Goal: Task Accomplishment & Management: Use online tool/utility

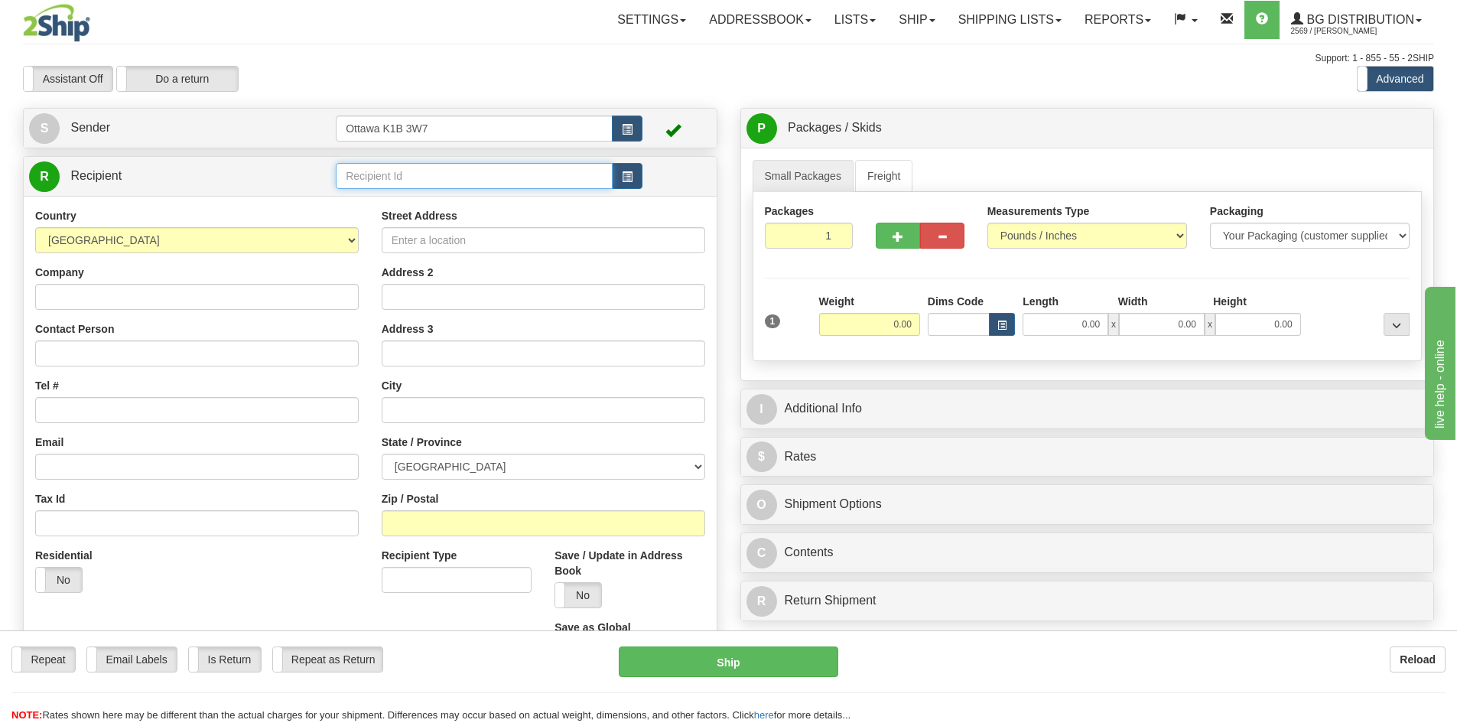
click at [522, 179] on input "text" at bounding box center [474, 176] width 277 height 26
type input "1186"
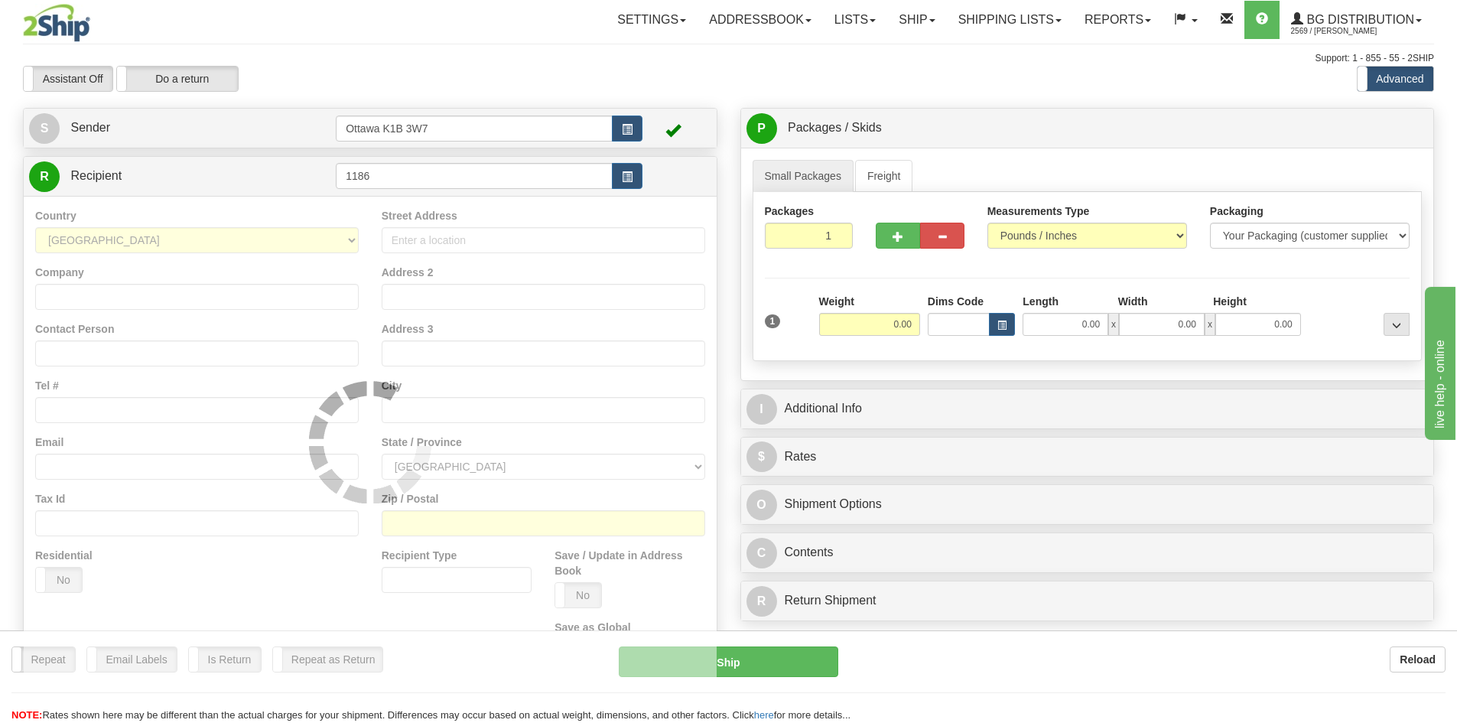
click at [532, 31] on div "Settings Shipping Preferences Fields Preferences New Store Connections Addressb…" at bounding box center [851, 20] width 1163 height 38
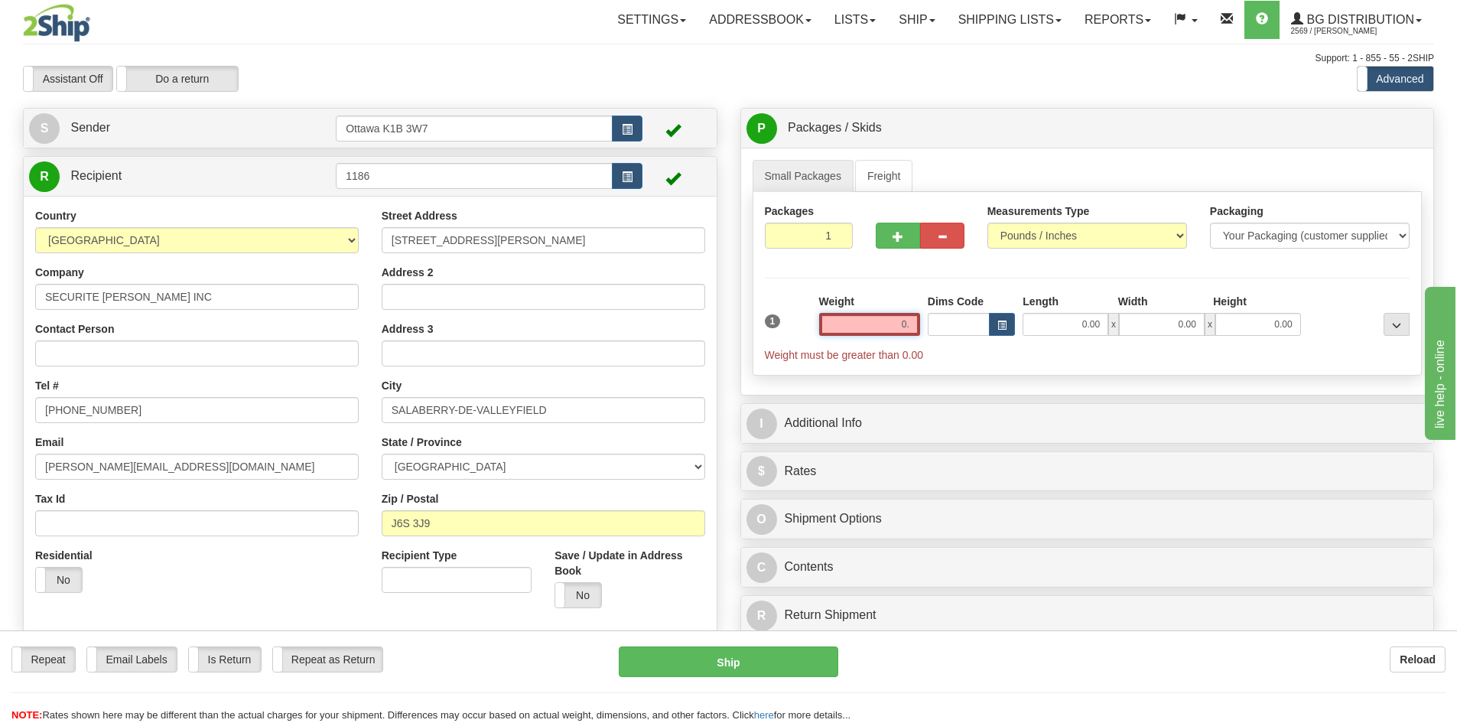
type input "0"
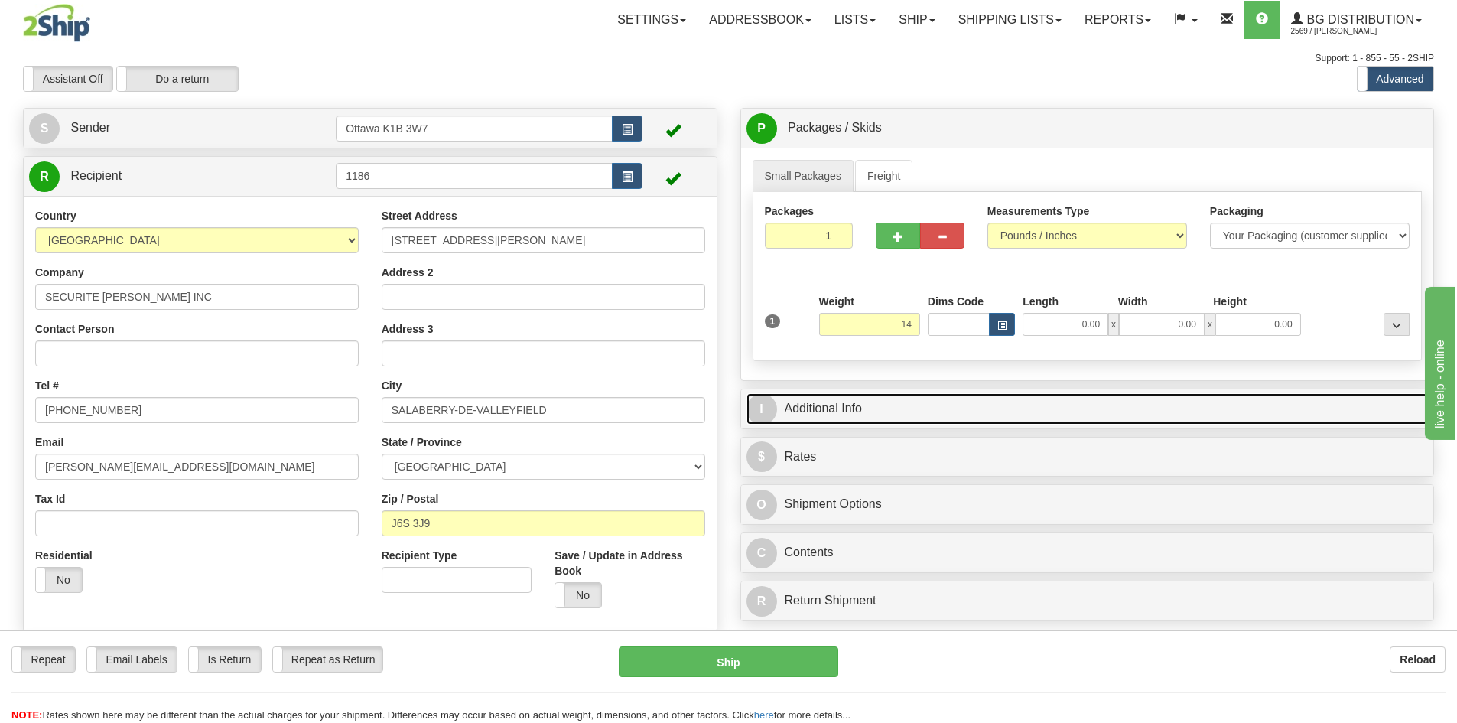
click at [1056, 393] on link "I Additional Info" at bounding box center [1088, 408] width 682 height 31
type input "14.00"
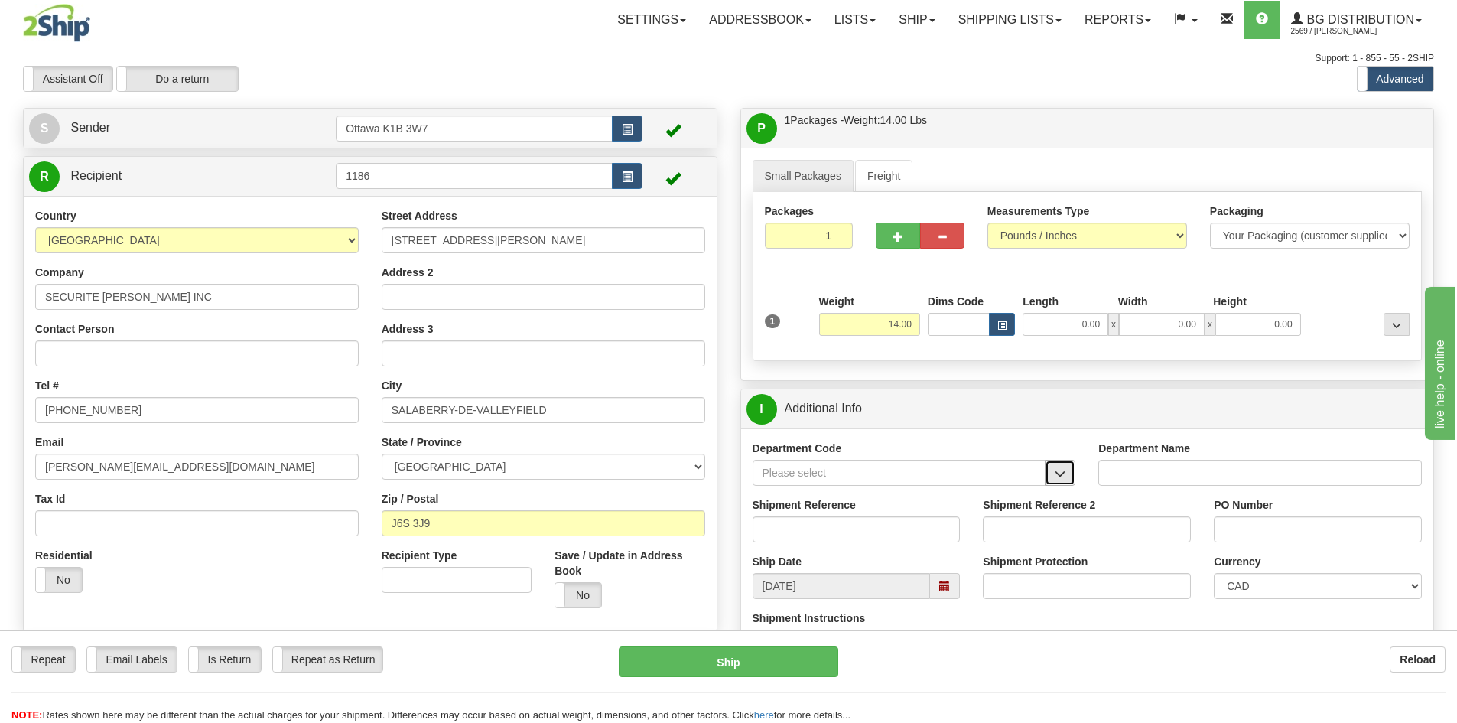
click at [1072, 473] on button "button" at bounding box center [1060, 473] width 31 height 26
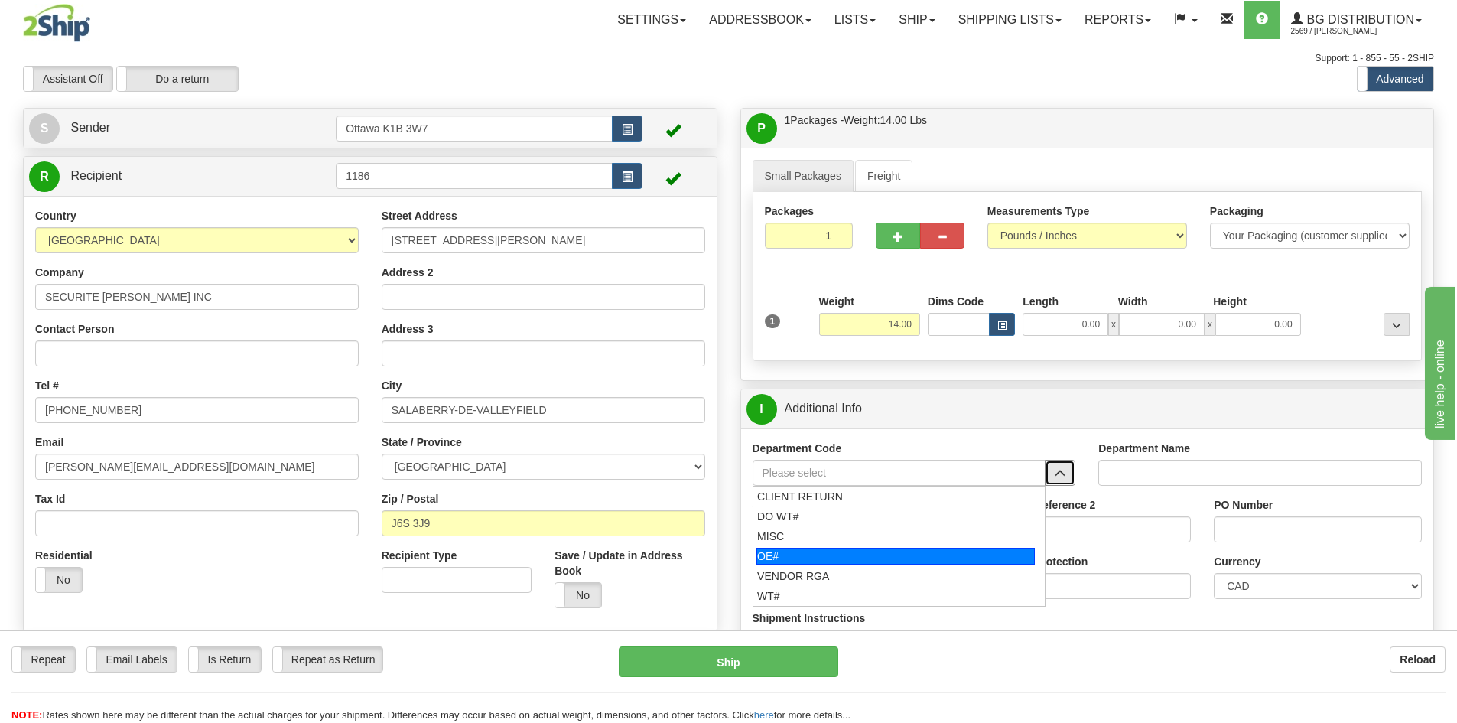
click at [832, 555] on div "OE#" at bounding box center [895, 556] width 278 height 17
type input "OE#"
type input "ORDERS"
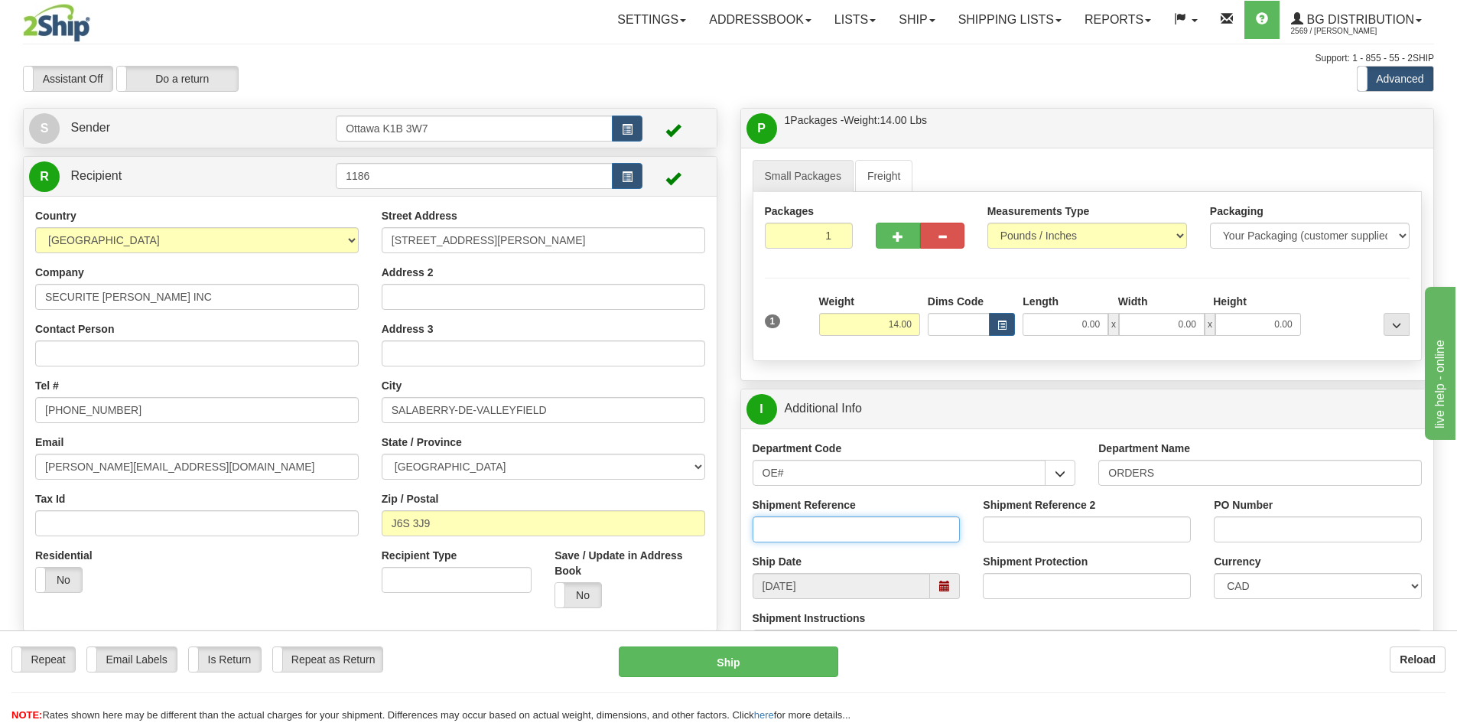
click at [836, 535] on input "Shipment Reference" at bounding box center [857, 529] width 208 height 26
type input "10202727-00"
click at [1310, 534] on input "PO Number" at bounding box center [1318, 529] width 208 height 26
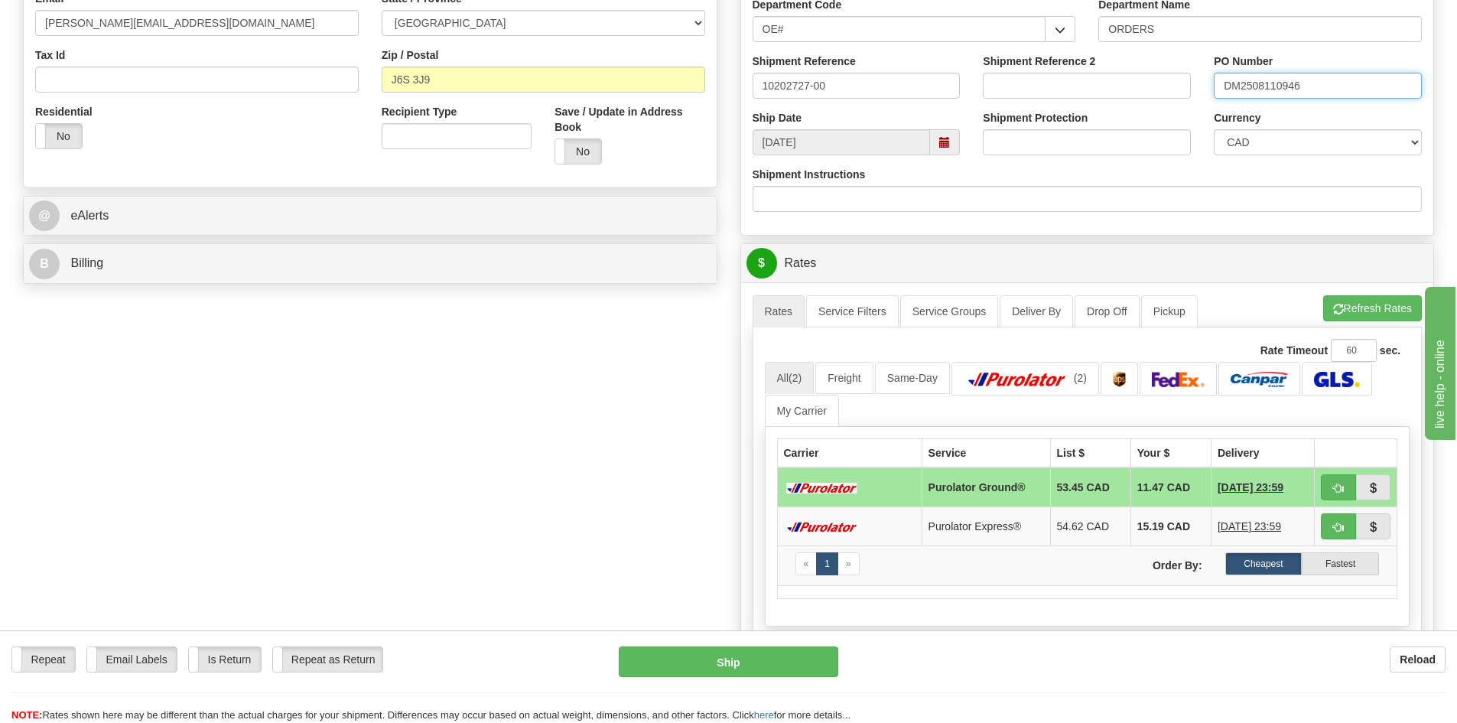
scroll to position [459, 0]
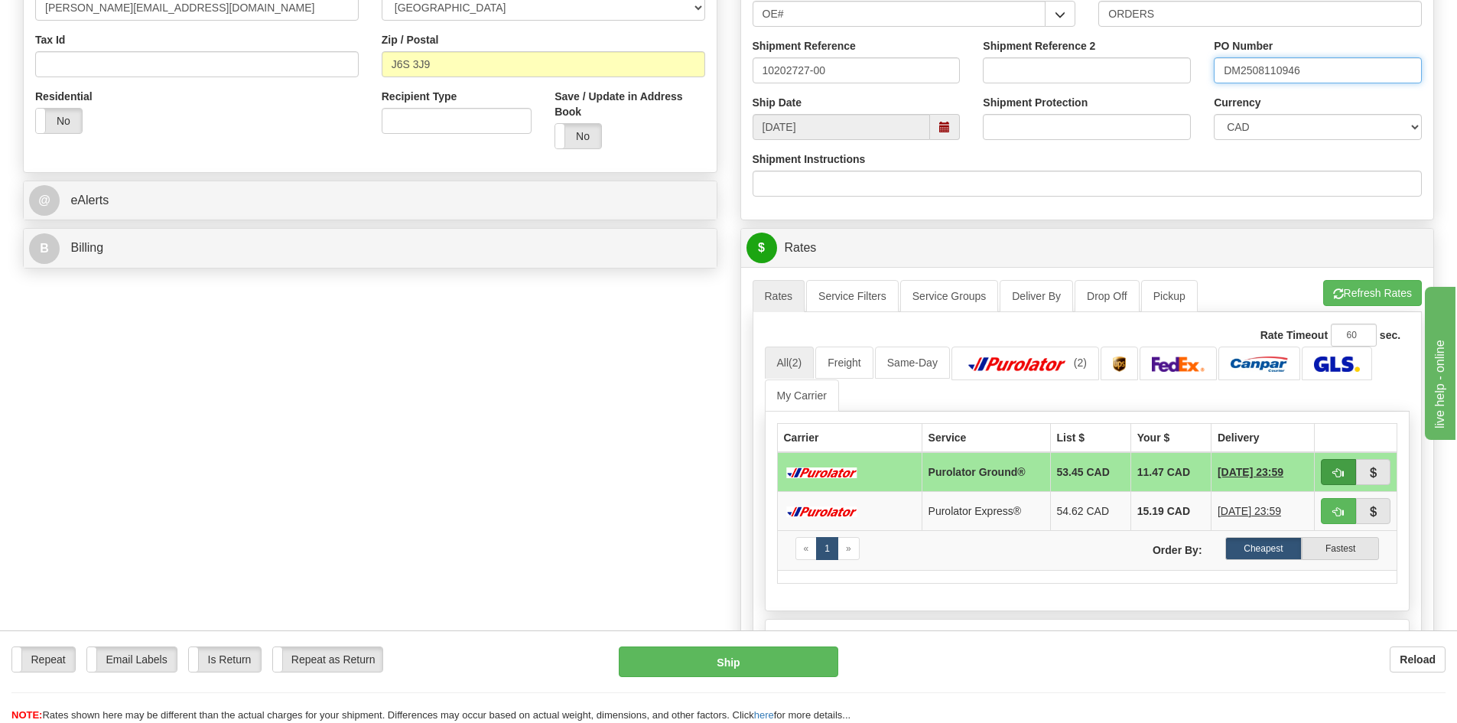
type input "DM2508110946"
click at [1349, 470] on button "button" at bounding box center [1338, 472] width 35 height 26
type input "260"
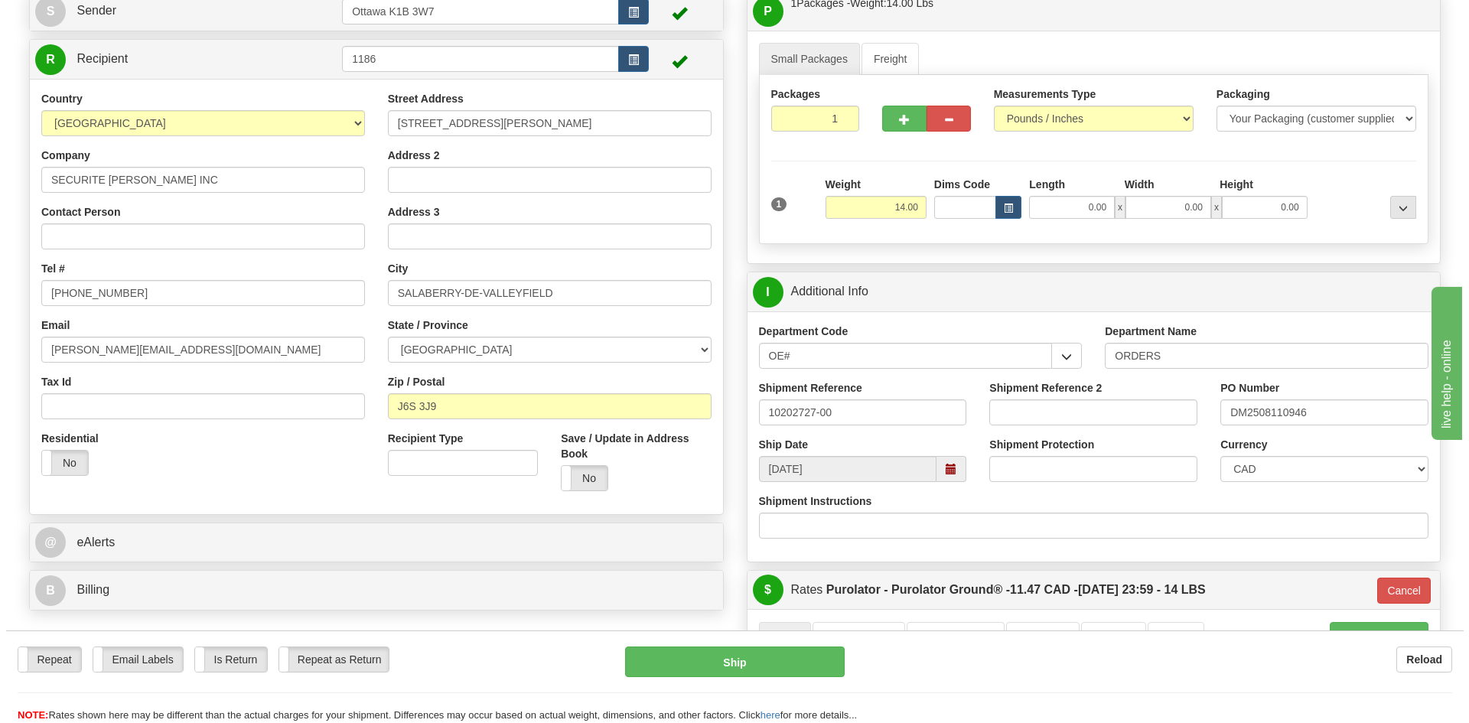
scroll to position [153, 0]
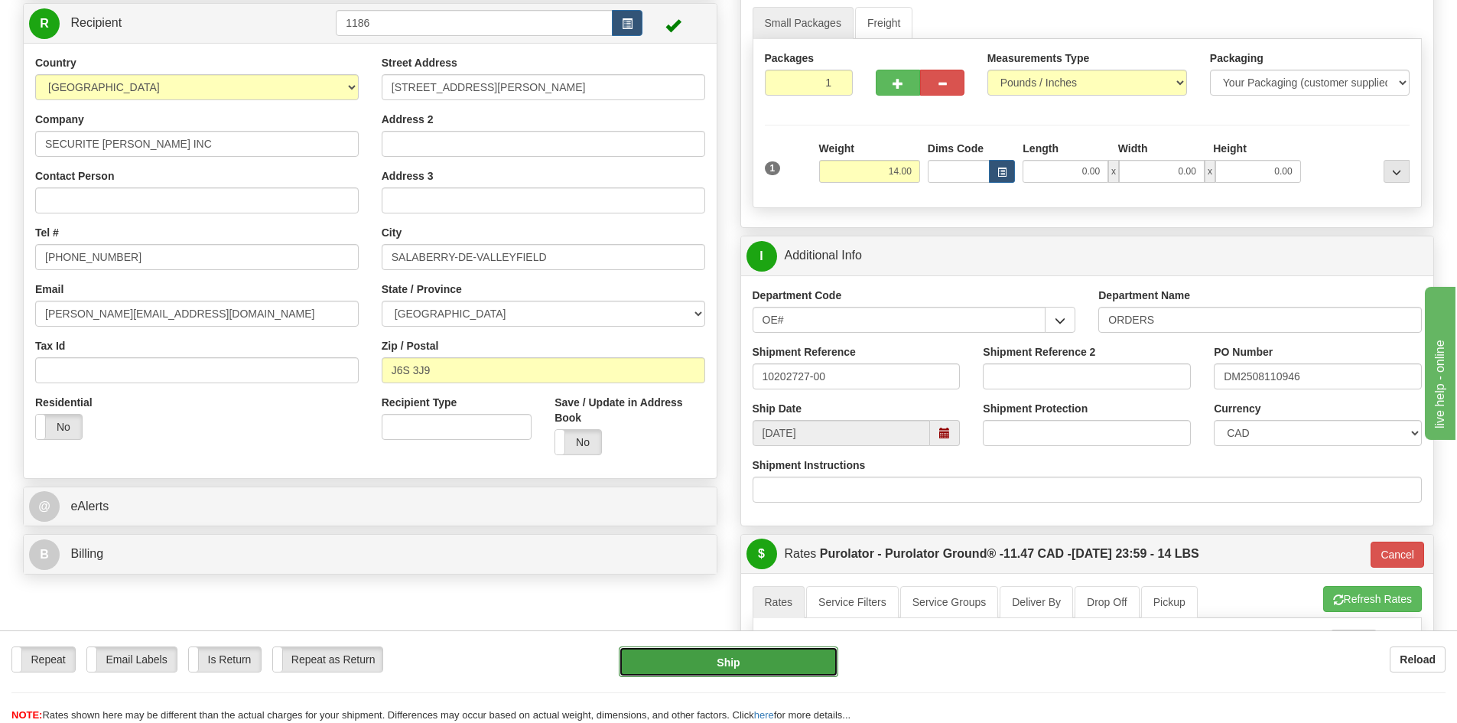
click at [787, 656] on button "Ship" at bounding box center [729, 661] width 220 height 31
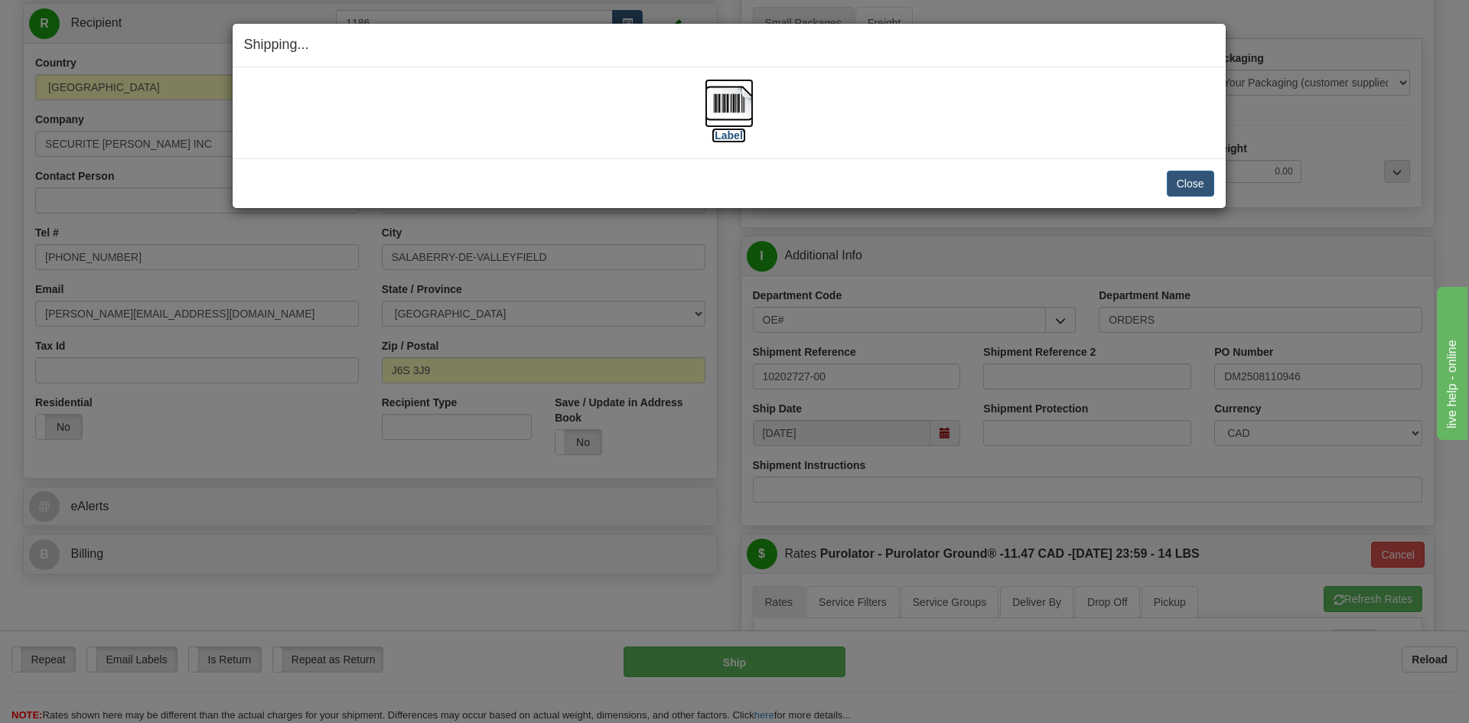
click at [731, 138] on label "[Label]" at bounding box center [728, 135] width 35 height 15
click at [1192, 178] on button "Close" at bounding box center [1189, 184] width 47 height 26
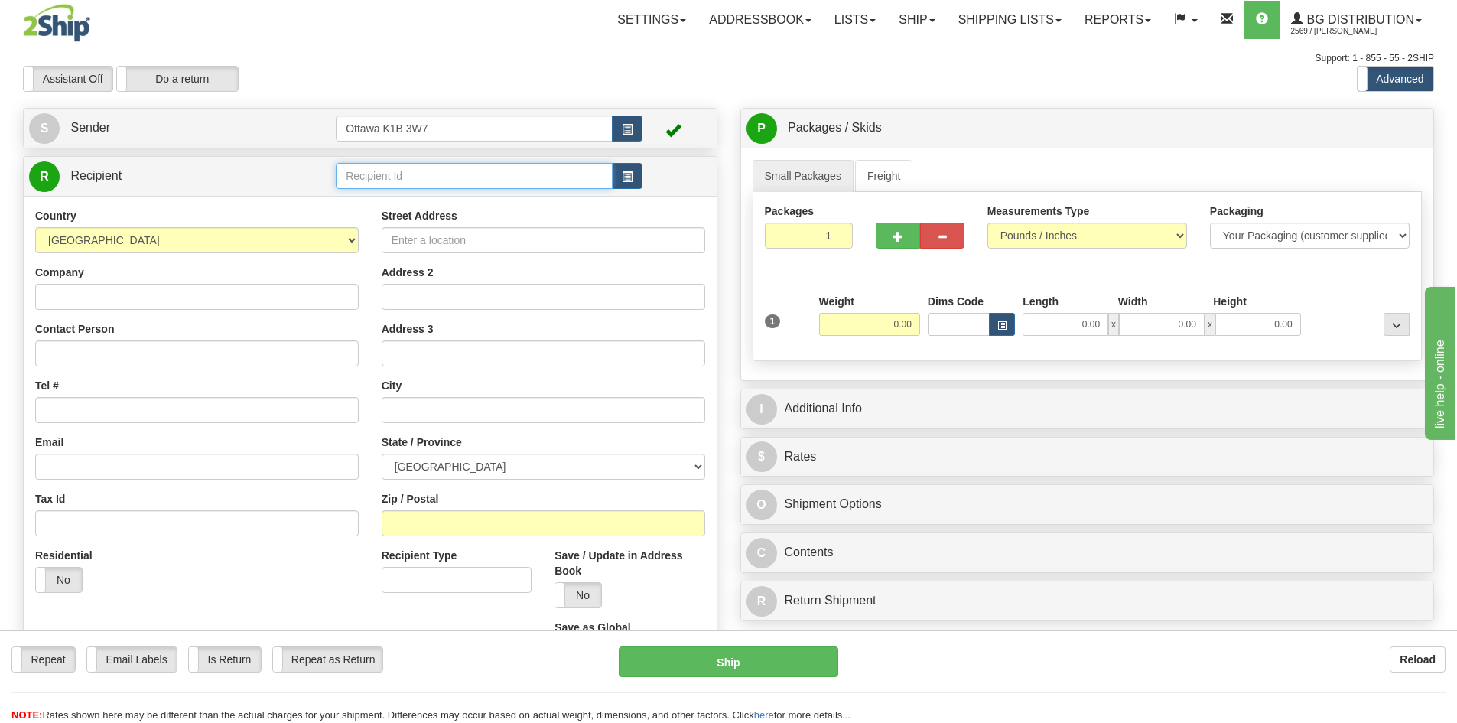
click at [505, 177] on input "text" at bounding box center [474, 176] width 277 height 26
type input "60545"
click at [435, 96] on div "Toggle navigation Settings Shipping Preferences Fields Preferences New" at bounding box center [728, 435] width 1457 height 870
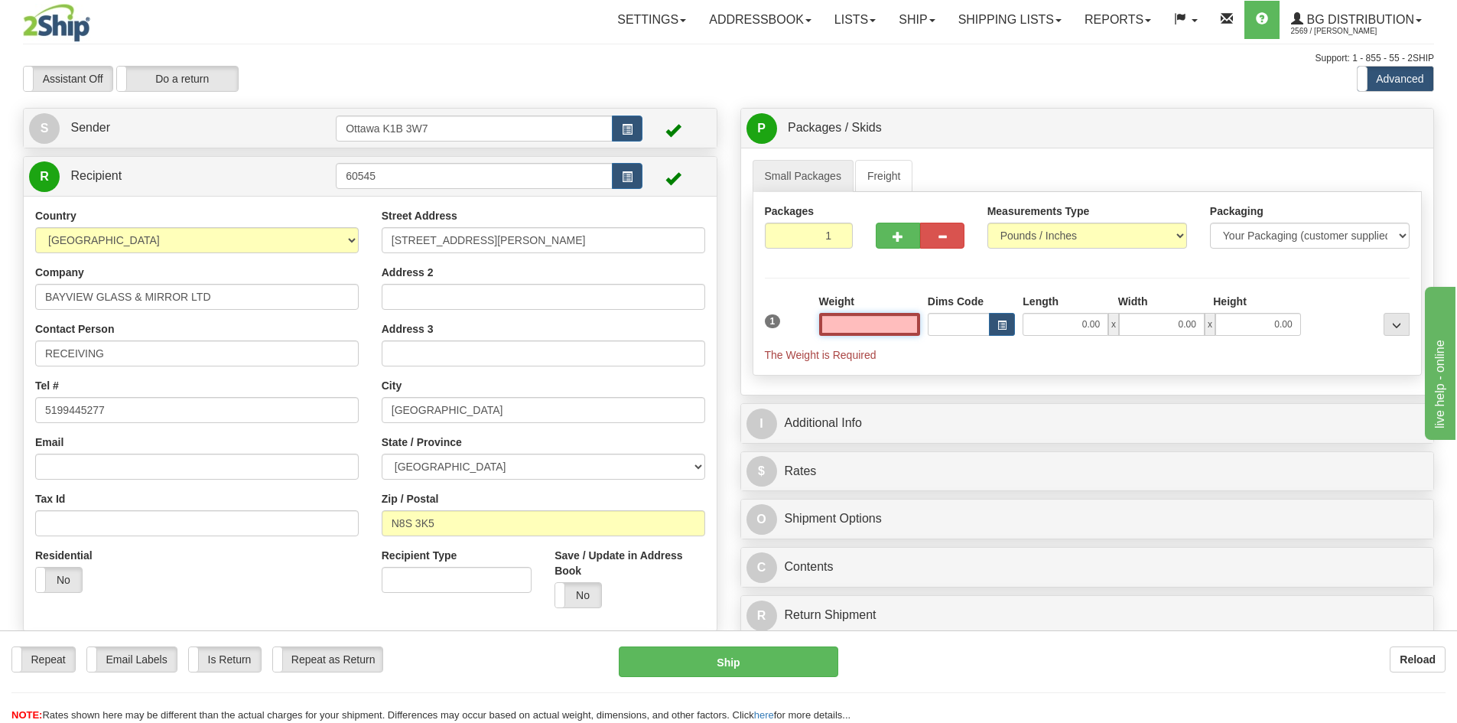
click at [896, 320] on input "text" at bounding box center [869, 324] width 101 height 23
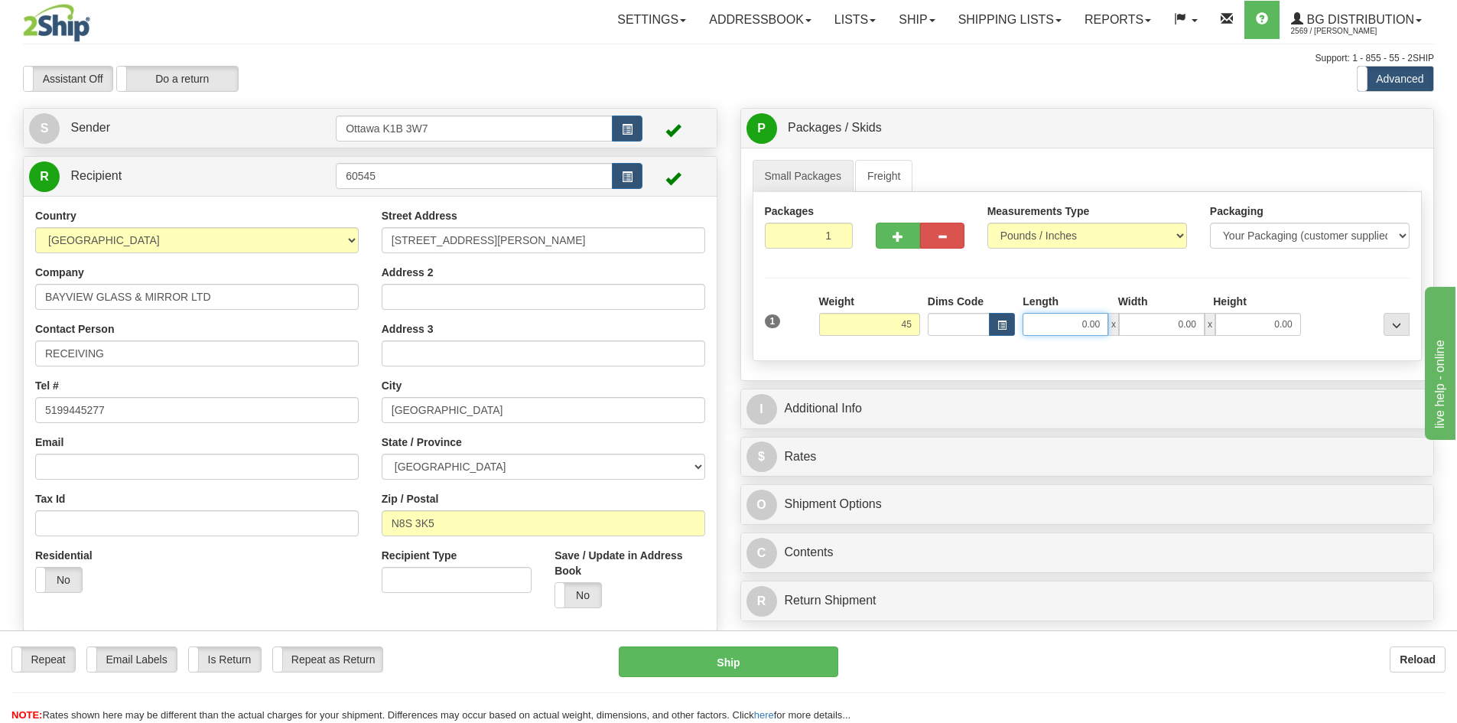
type input "45.00"
click at [1072, 332] on input "0.00" at bounding box center [1066, 324] width 86 height 23
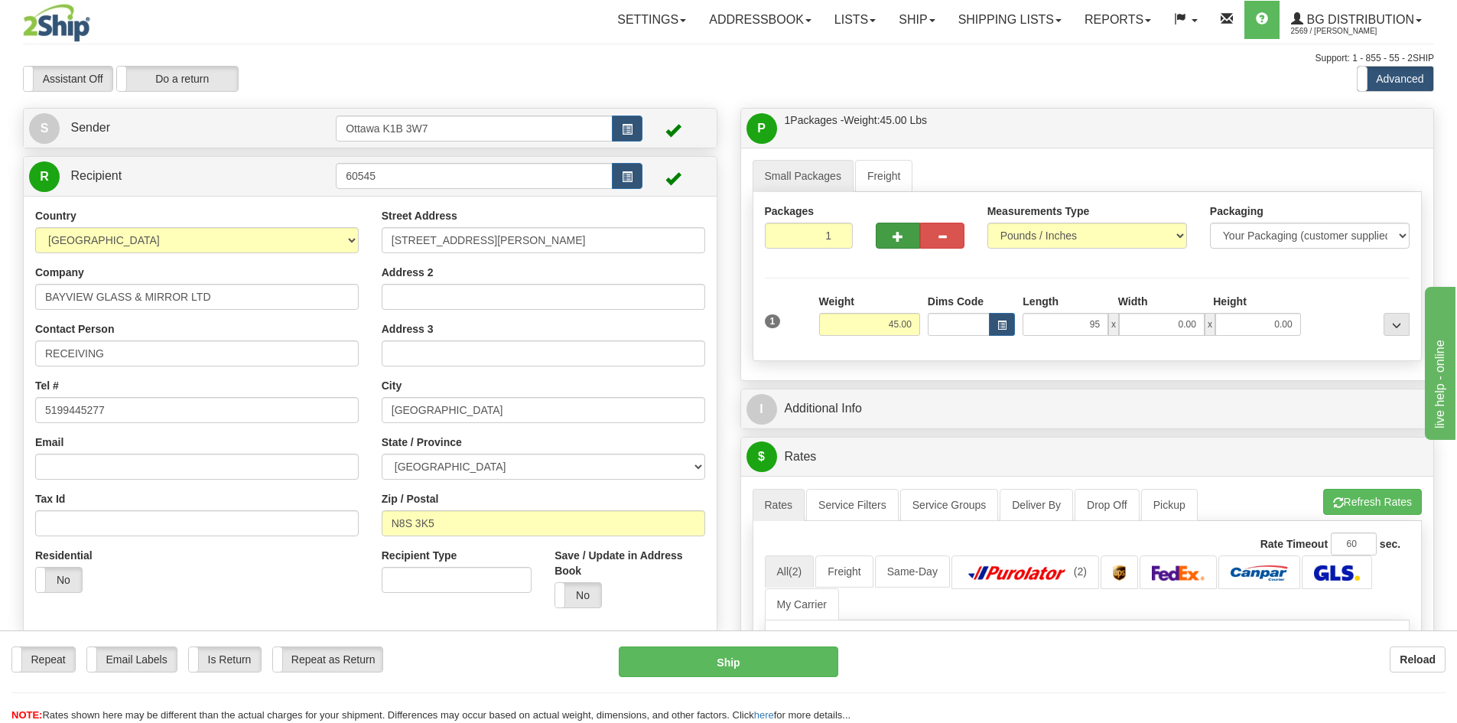
type input "95.00"
click at [874, 246] on div at bounding box center [920, 232] width 112 height 59
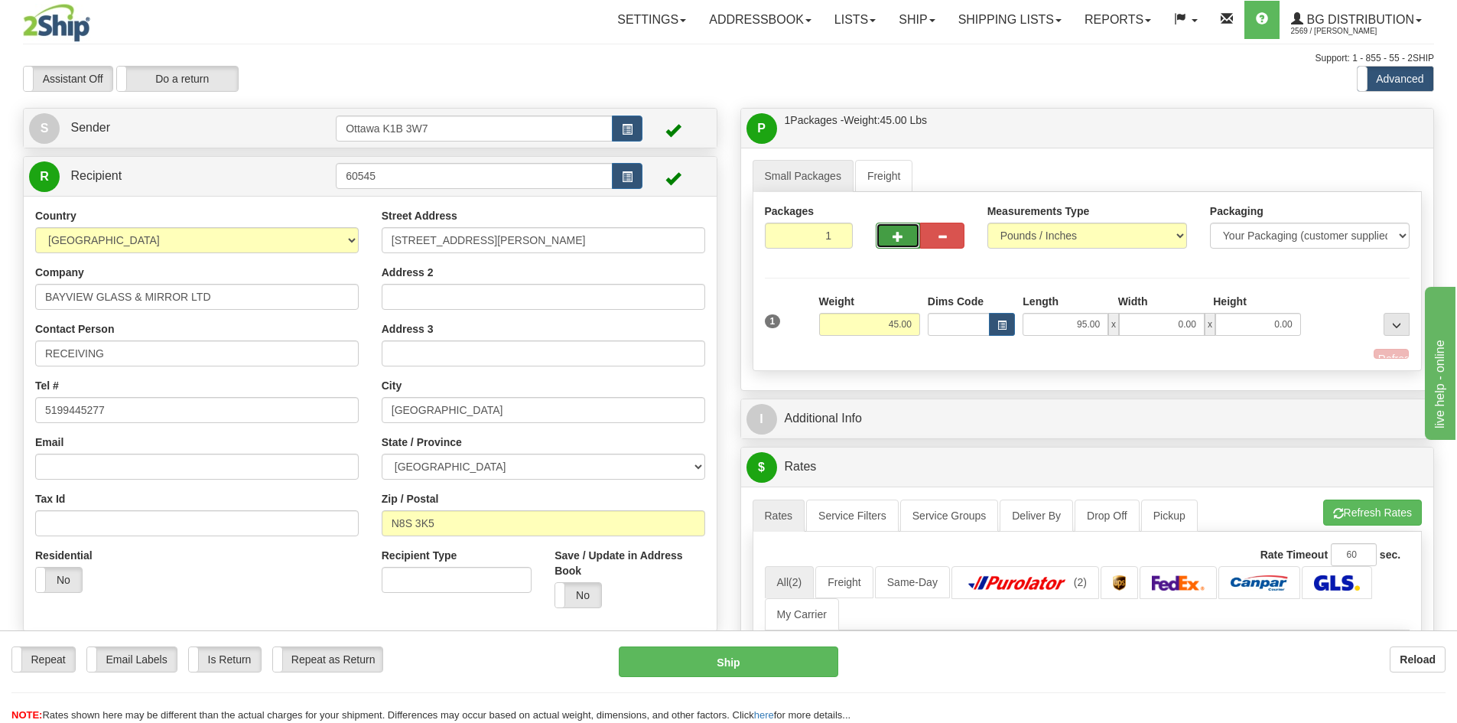
click at [882, 242] on button "button" at bounding box center [898, 236] width 44 height 26
type input "2"
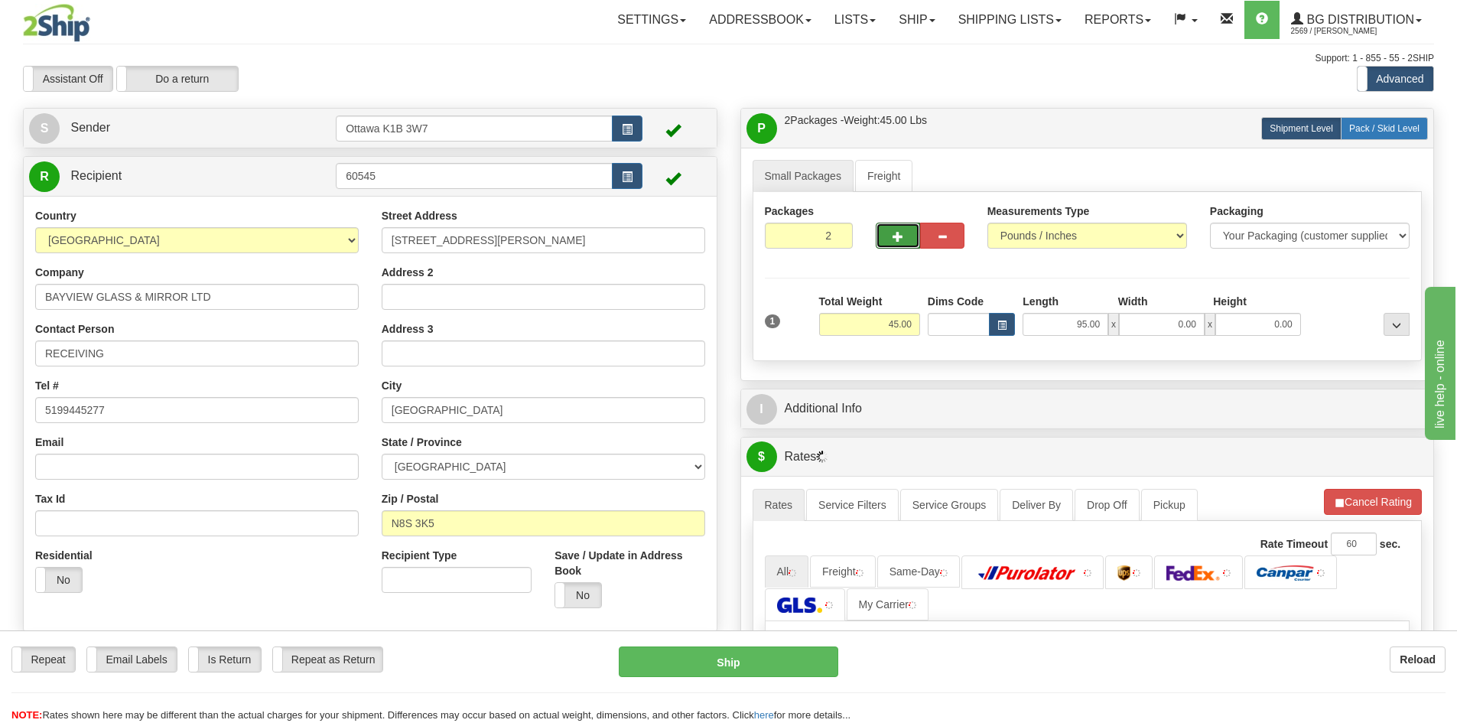
click at [1382, 123] on span "Pack / Skid Level" at bounding box center [1384, 128] width 70 height 11
radio input "true"
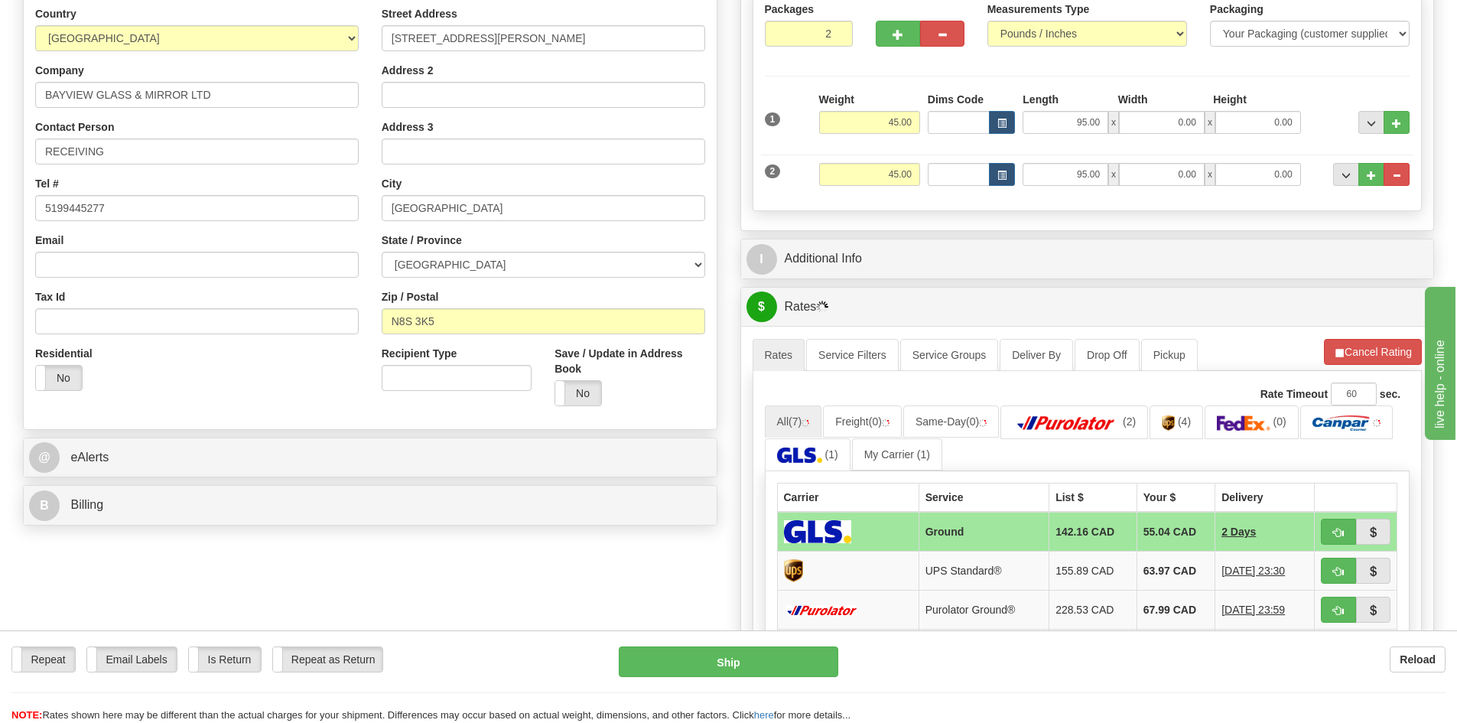
scroll to position [229, 0]
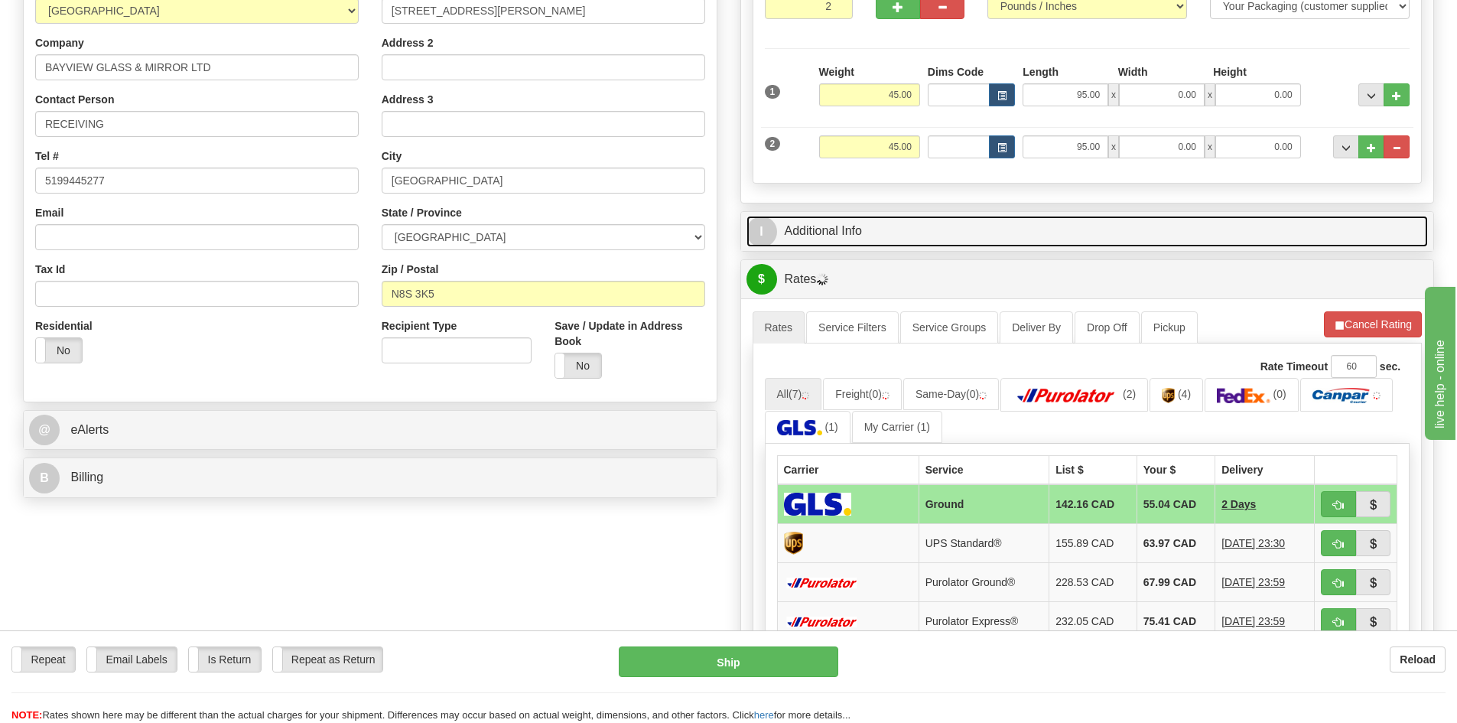
click at [1007, 238] on link "I Additional Info" at bounding box center [1088, 231] width 682 height 31
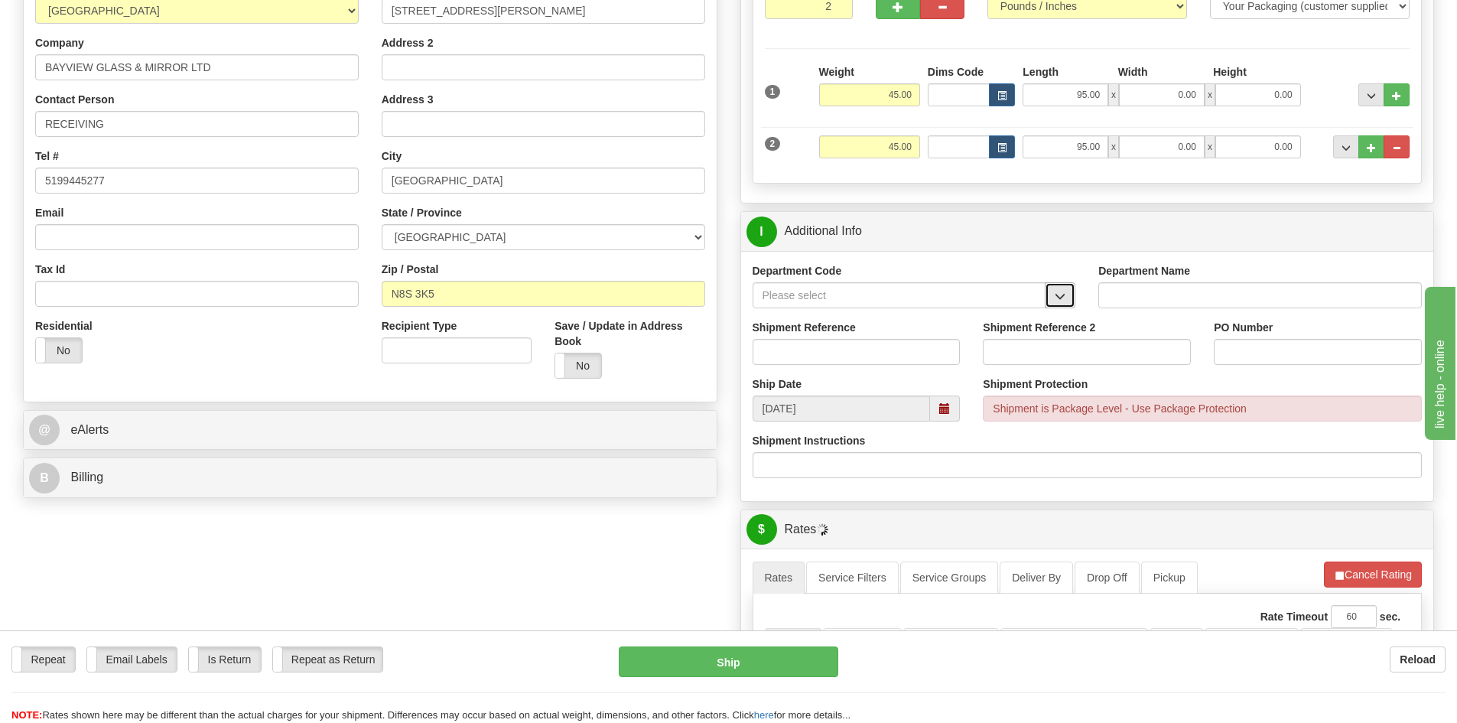
click at [1051, 296] on button "button" at bounding box center [1060, 295] width 31 height 26
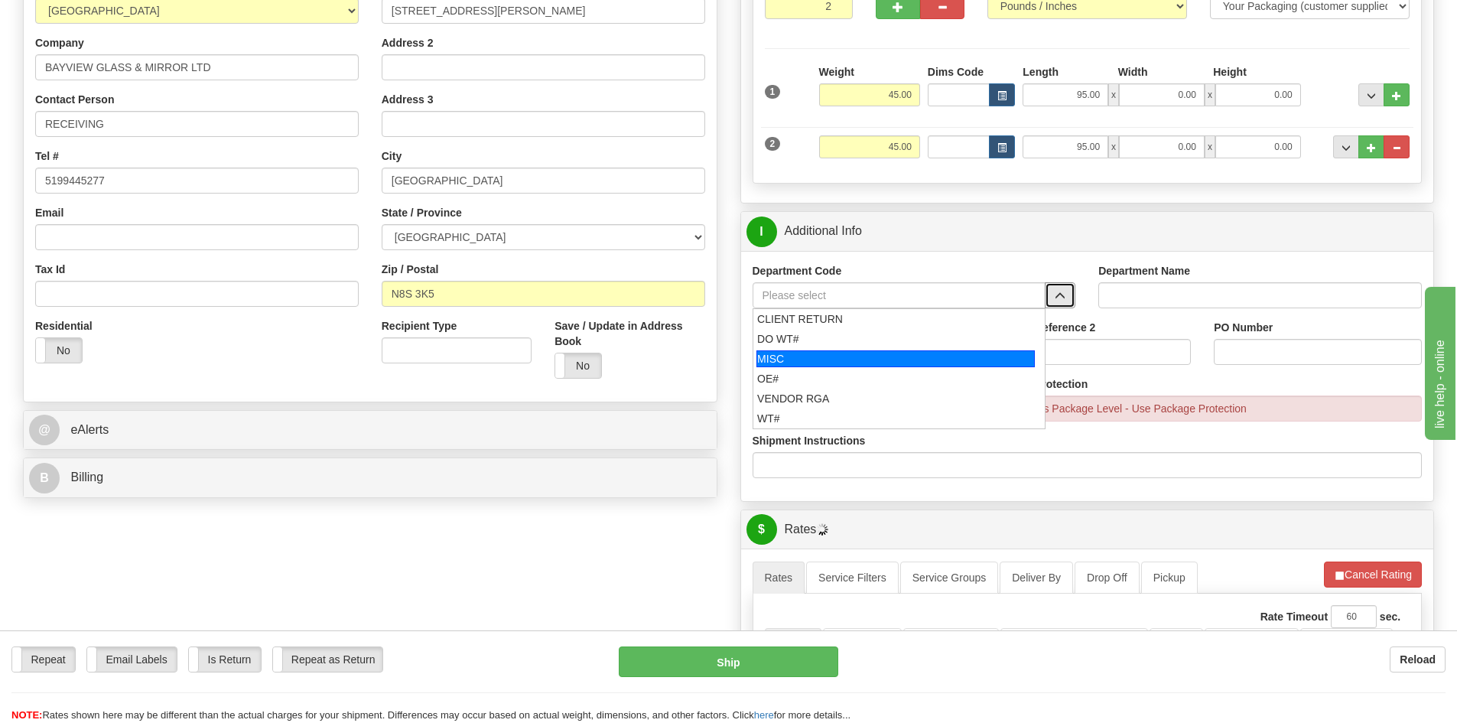
click at [850, 349] on li "MISC" at bounding box center [899, 359] width 292 height 20
type input "MISC"
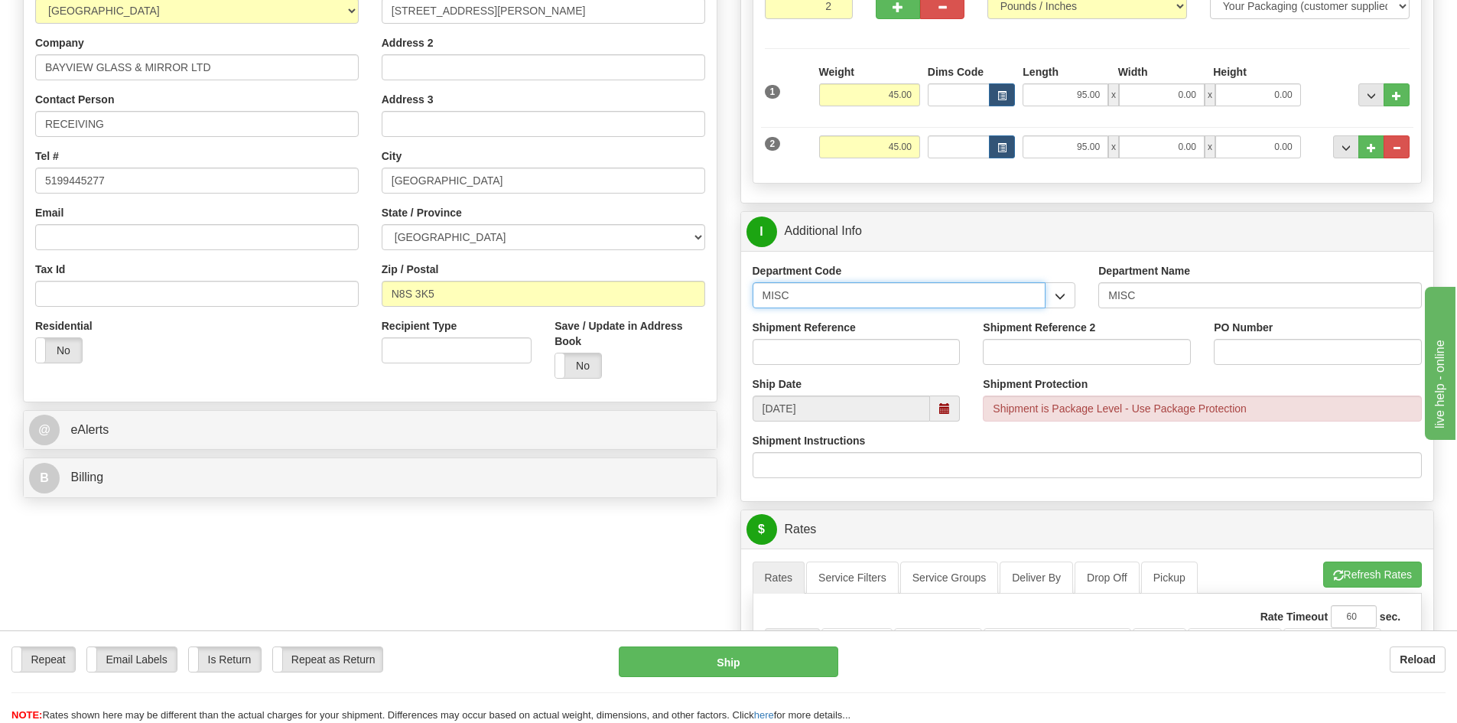
drag, startPoint x: 847, startPoint y: 298, endPoint x: 219, endPoint y: 343, distance: 629.6
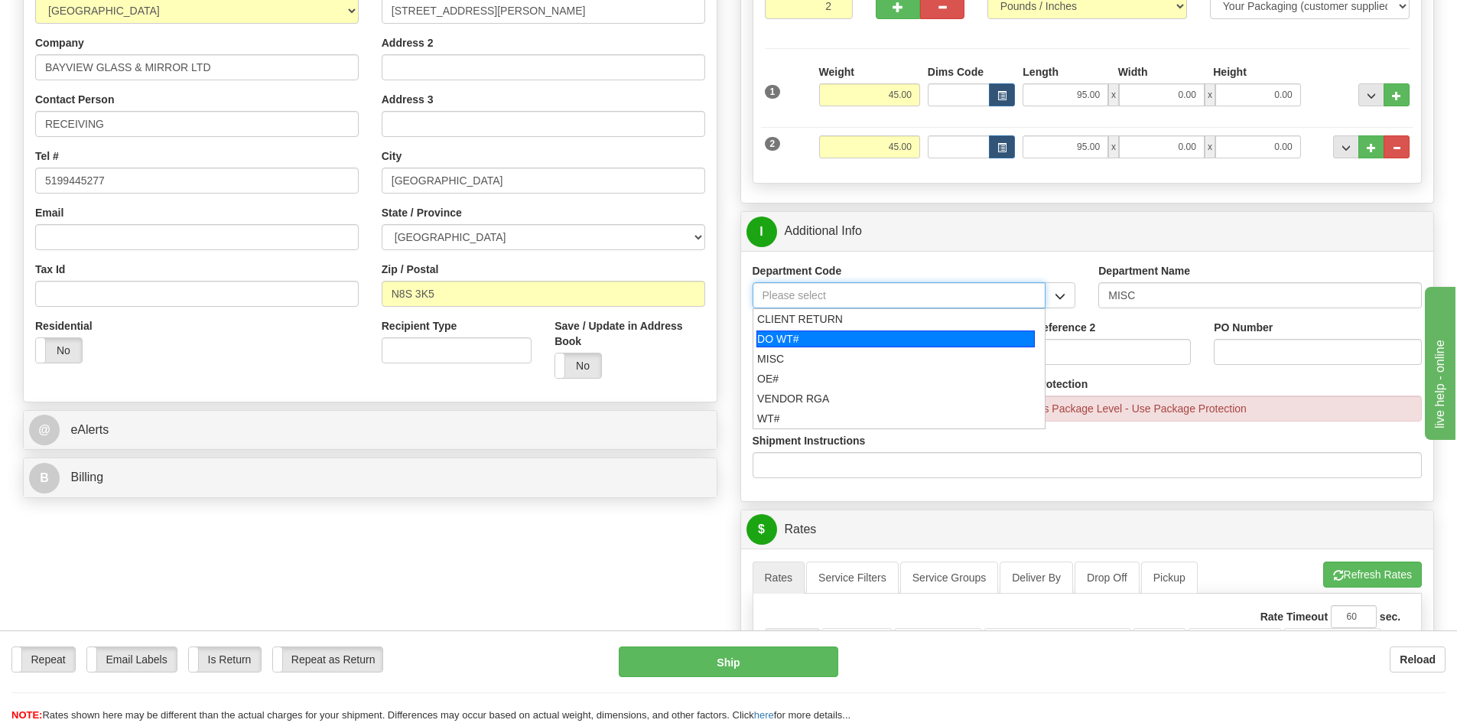
click at [802, 337] on div "DO WT#" at bounding box center [895, 338] width 278 height 17
type input "DO WT#"
type input "DIRECT ORDERS"
type input "DO WT#"
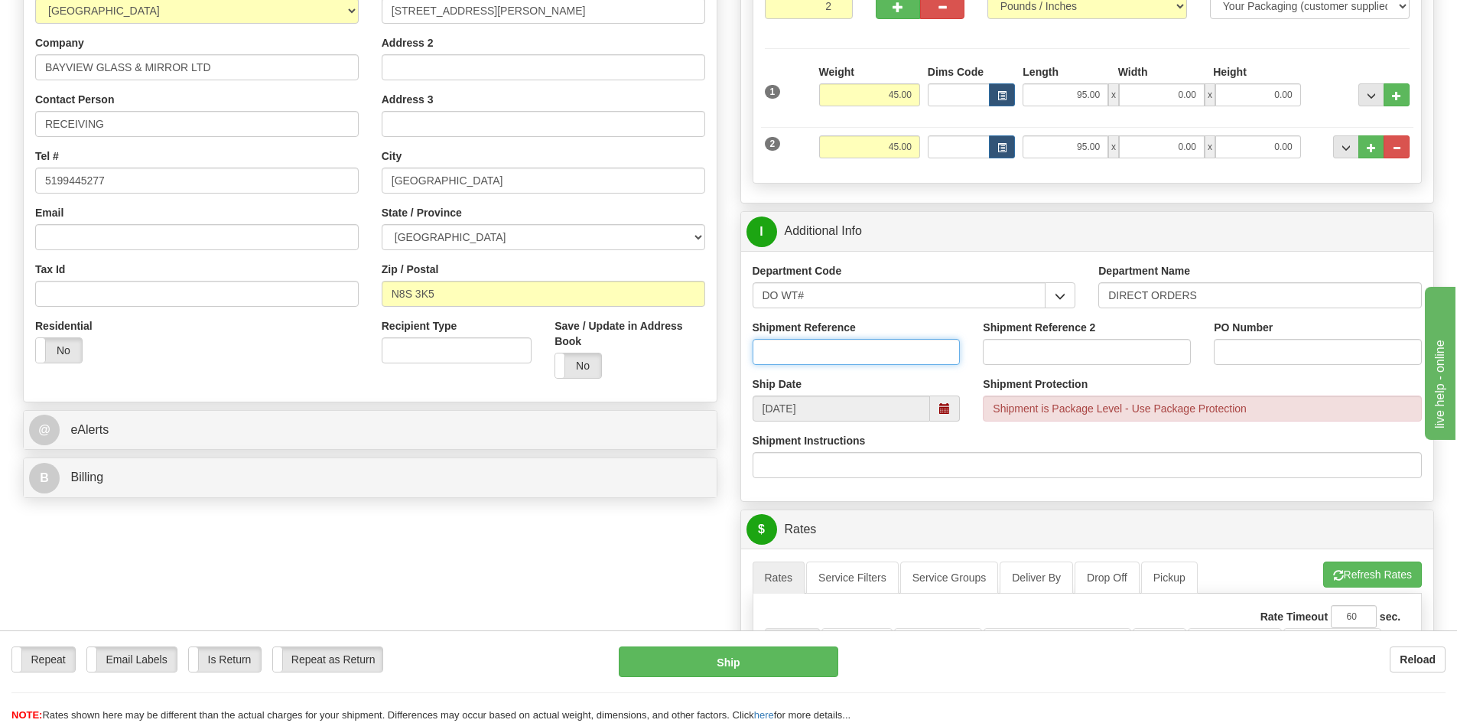
drag, startPoint x: 807, startPoint y: 363, endPoint x: 823, endPoint y: 364, distance: 16.1
click at [807, 363] on input "Shipment Reference" at bounding box center [857, 352] width 208 height 26
type input "164485-00"
click at [1264, 336] on div "PO Number" at bounding box center [1318, 342] width 208 height 45
click at [1265, 341] on input "PO Number" at bounding box center [1318, 352] width 208 height 26
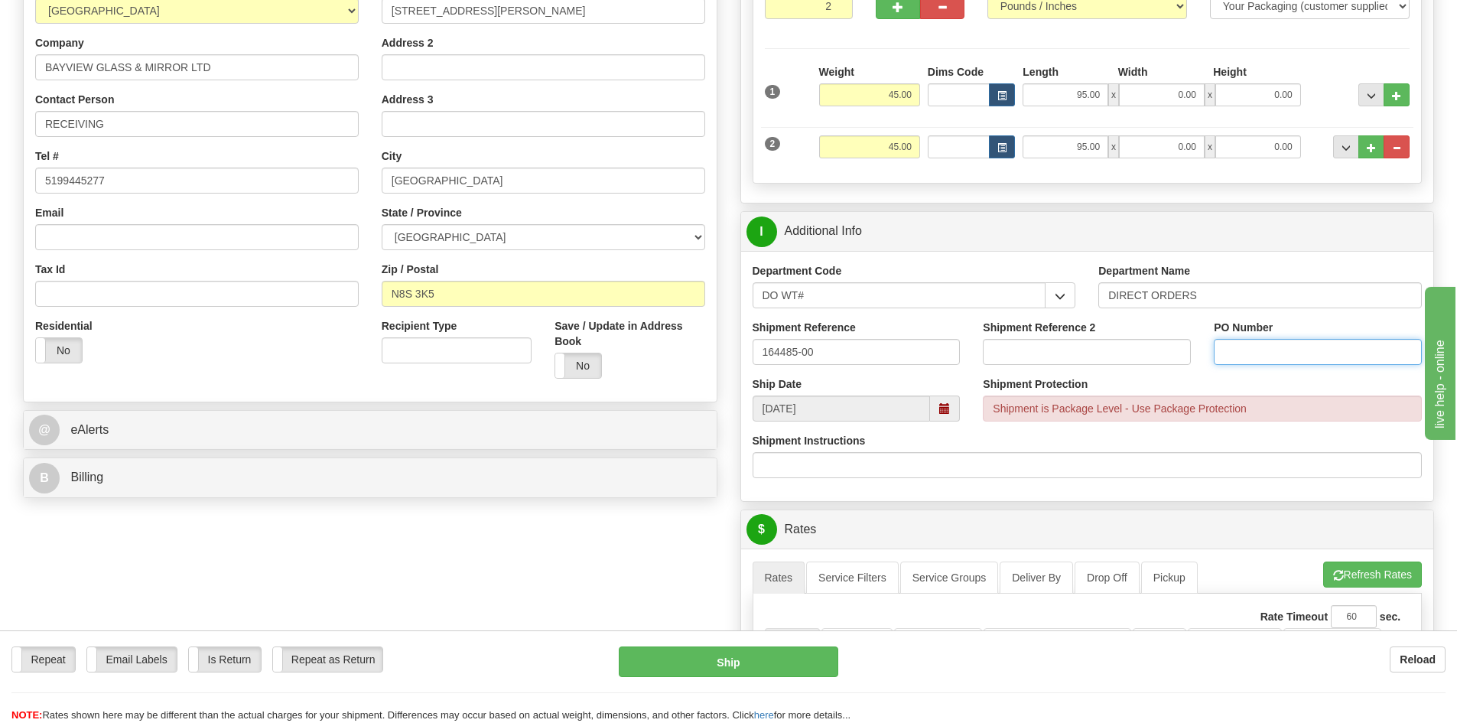
paste input "C114656/C114532A"
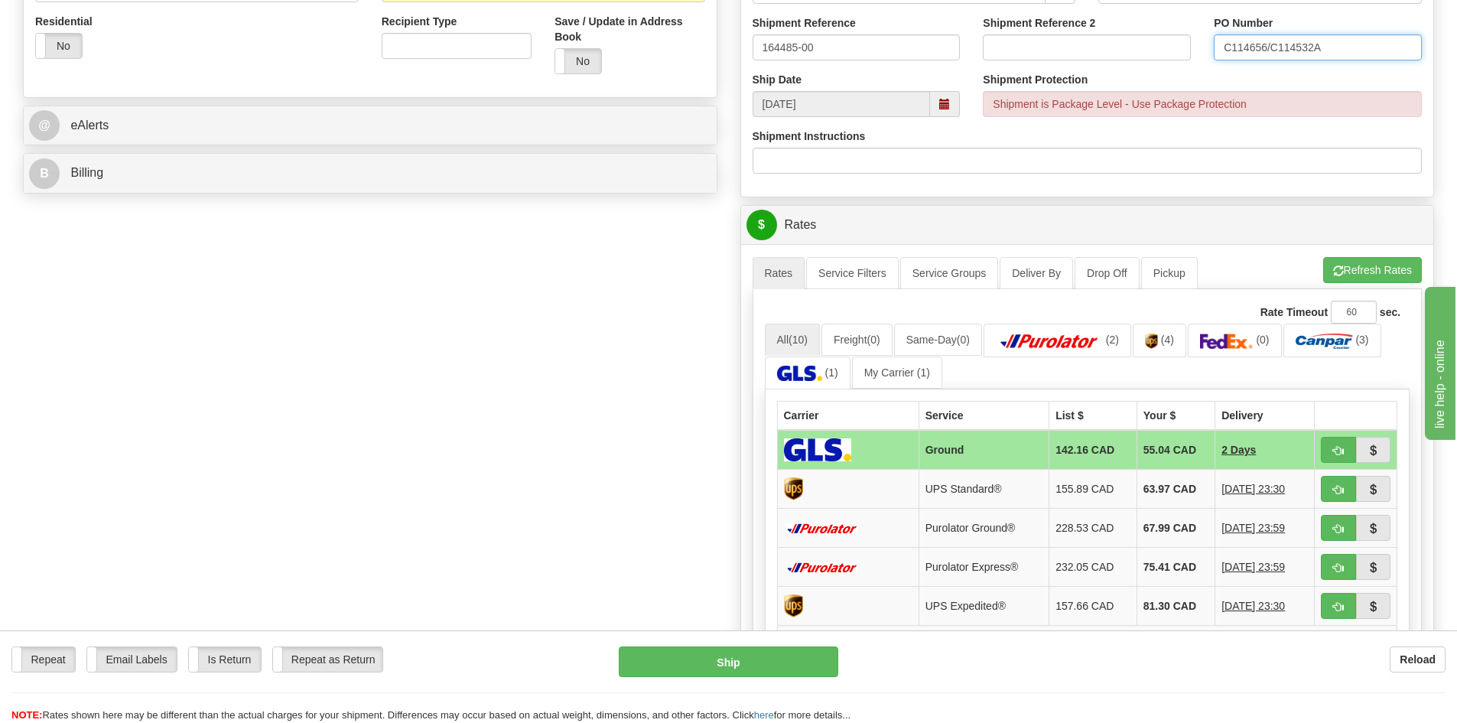
scroll to position [535, 0]
type input "C114656/C114532A"
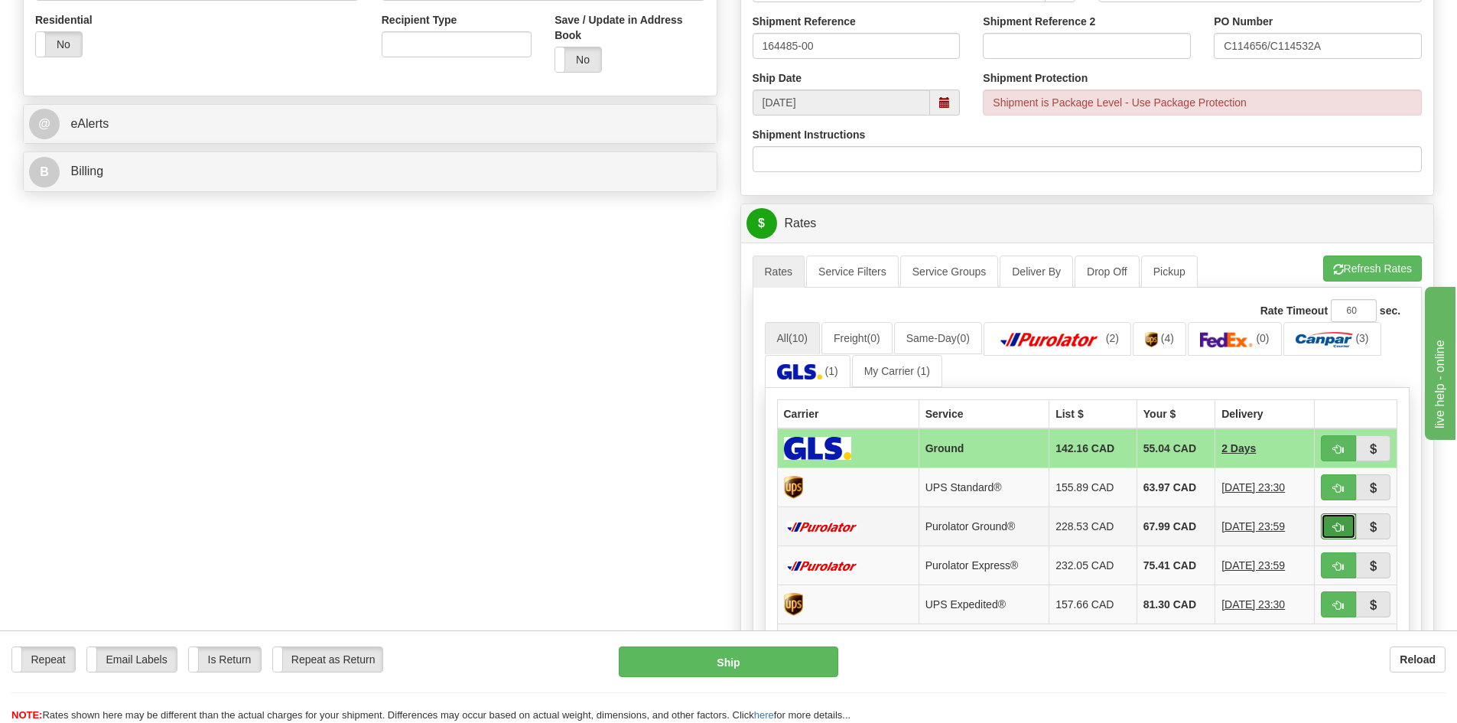
click at [1345, 525] on button "button" at bounding box center [1338, 526] width 35 height 26
type input "260"
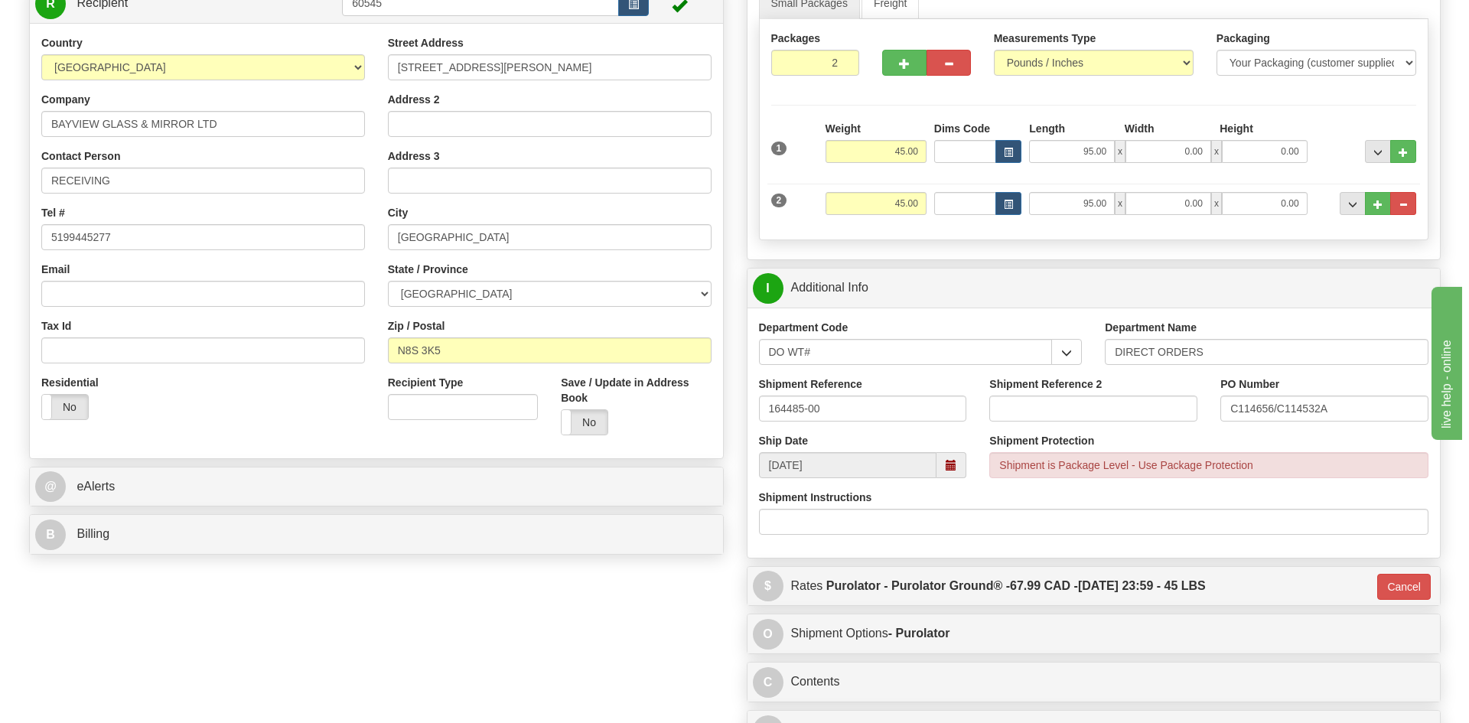
scroll to position [153, 0]
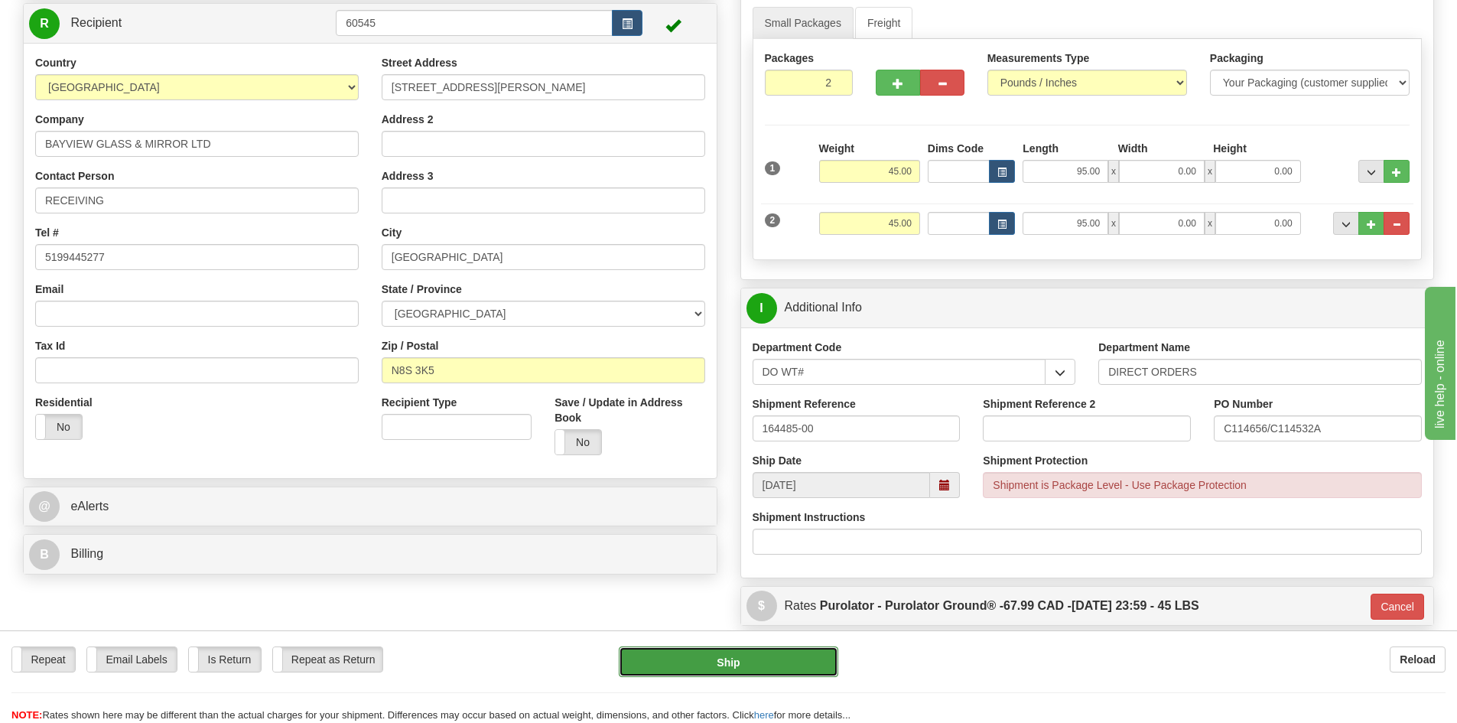
click at [789, 655] on button "Ship" at bounding box center [729, 661] width 220 height 31
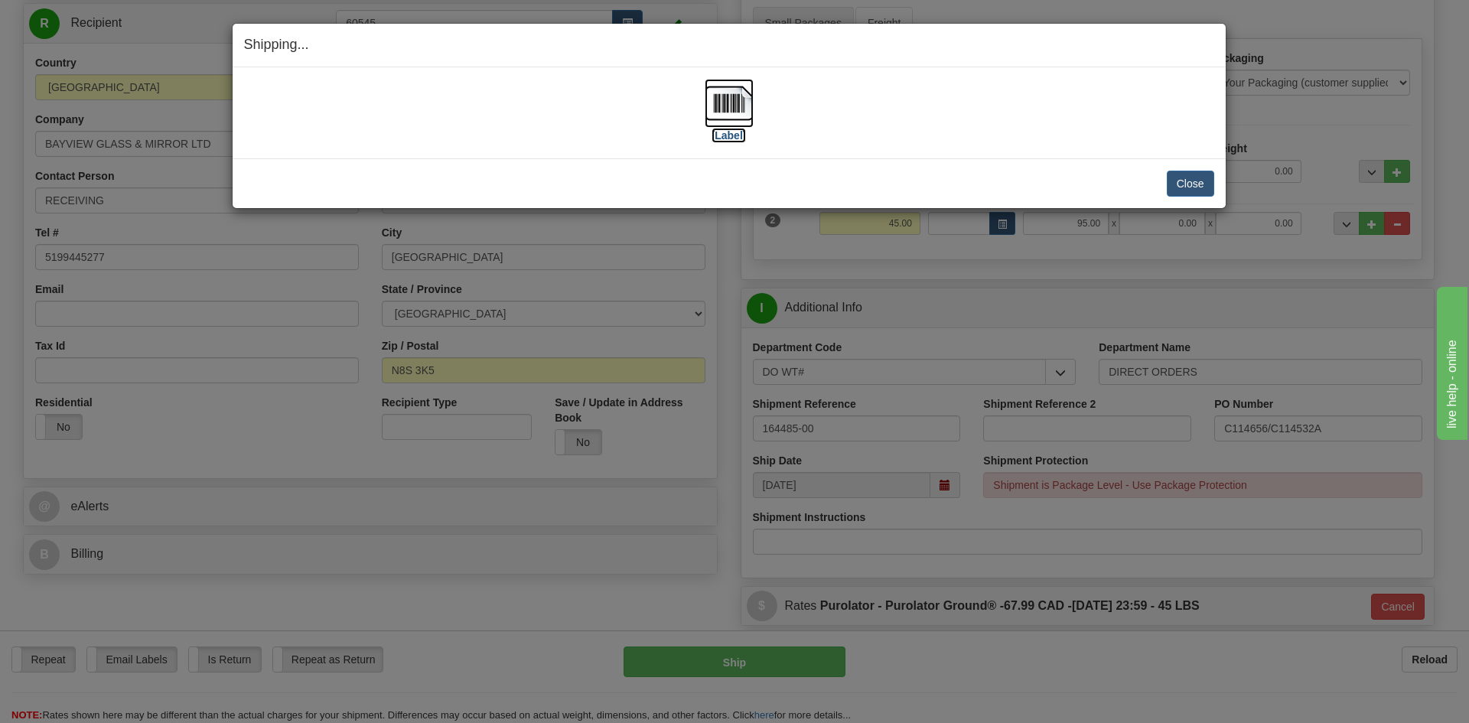
click at [721, 138] on label "[Label]" at bounding box center [728, 135] width 35 height 15
click at [1205, 183] on button "Close" at bounding box center [1189, 184] width 47 height 26
